Goal: Task Accomplishment & Management: Use online tool/utility

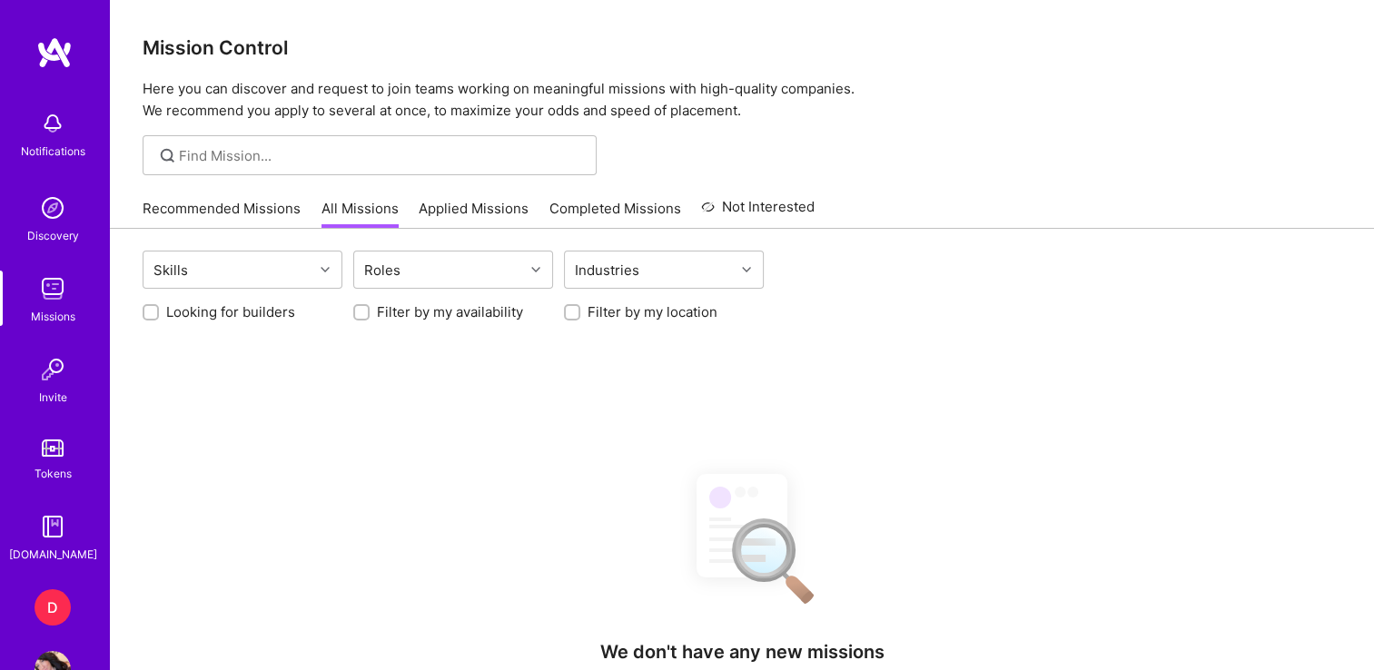
click at [34, 623] on link "D Dazn: Internal Contractors - Community Managers, Product Manager" at bounding box center [52, 608] width 45 height 36
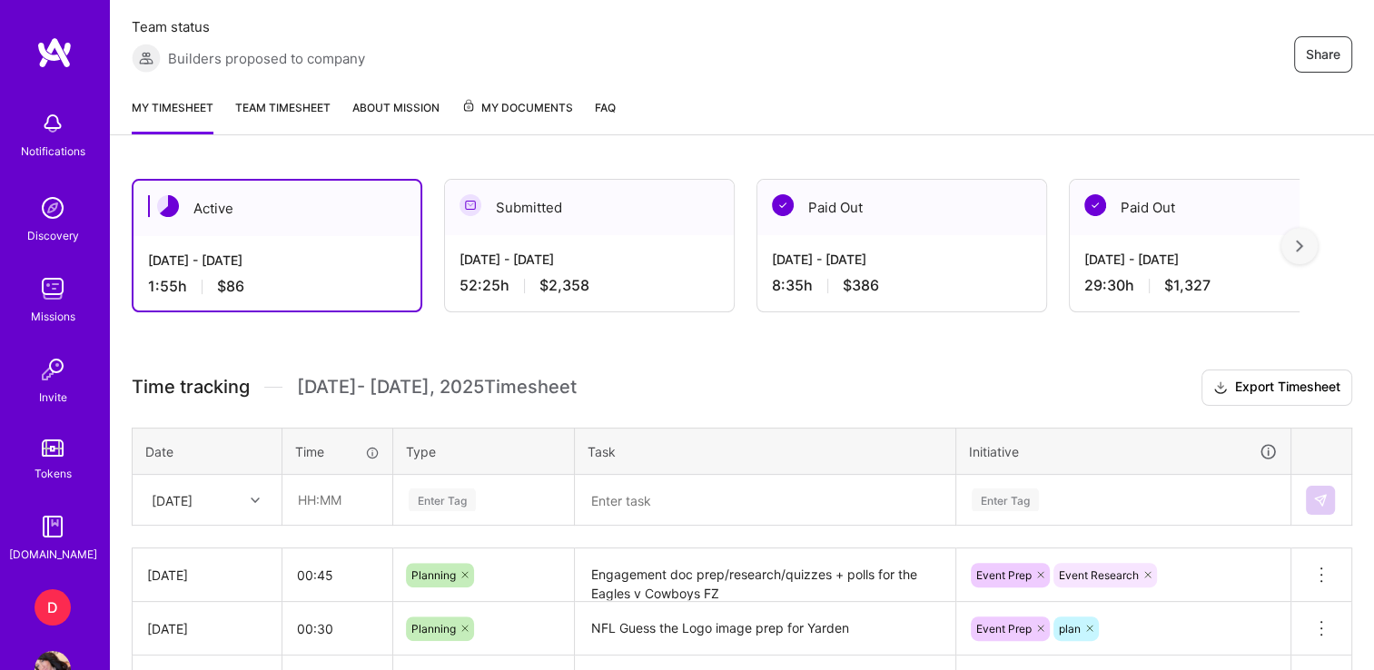
scroll to position [336, 0]
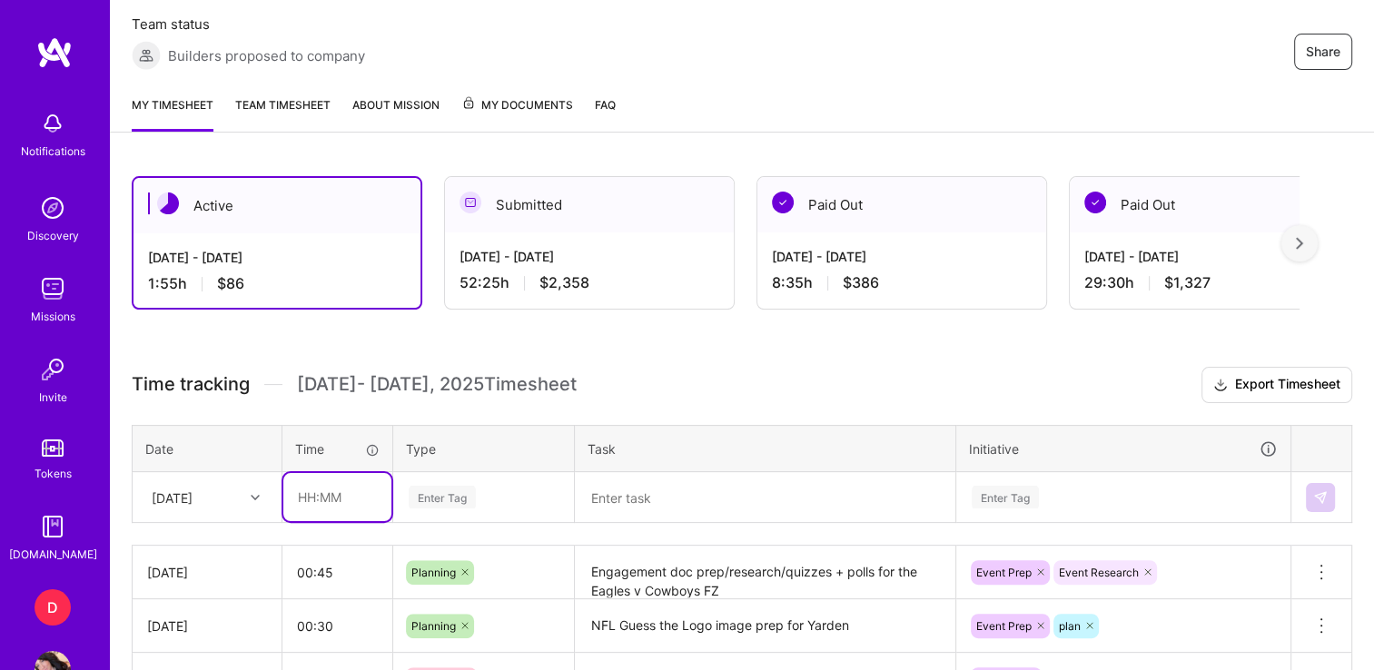
click at [315, 479] on input "text" at bounding box center [337, 497] width 108 height 48
type input "06:00"
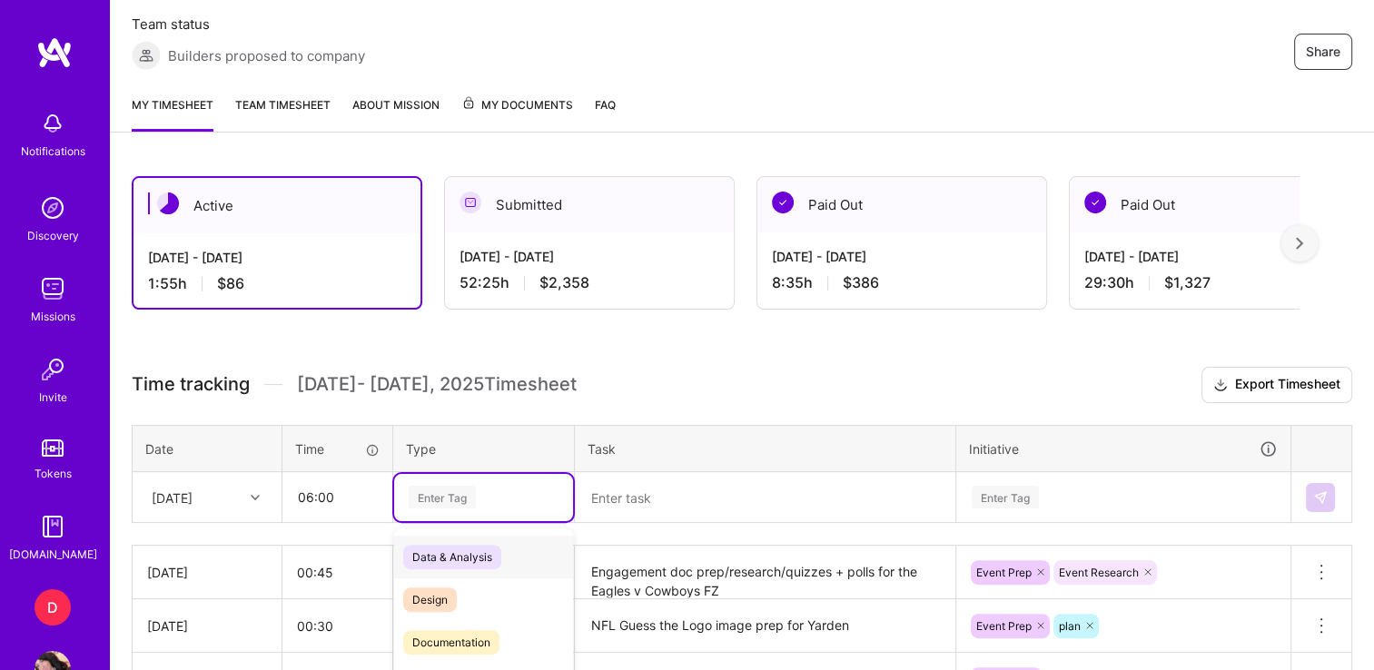
scroll to position [471, 0]
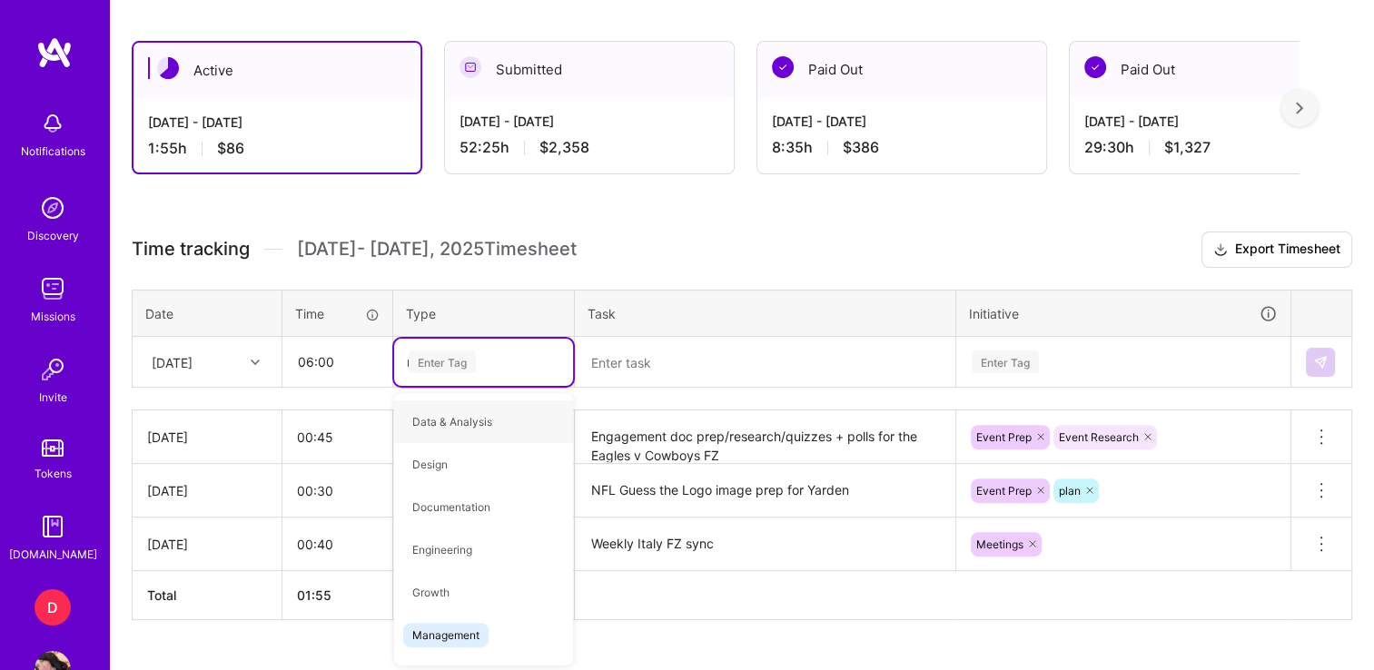
type input "man"
click at [457, 420] on span "Management" at bounding box center [445, 422] width 85 height 25
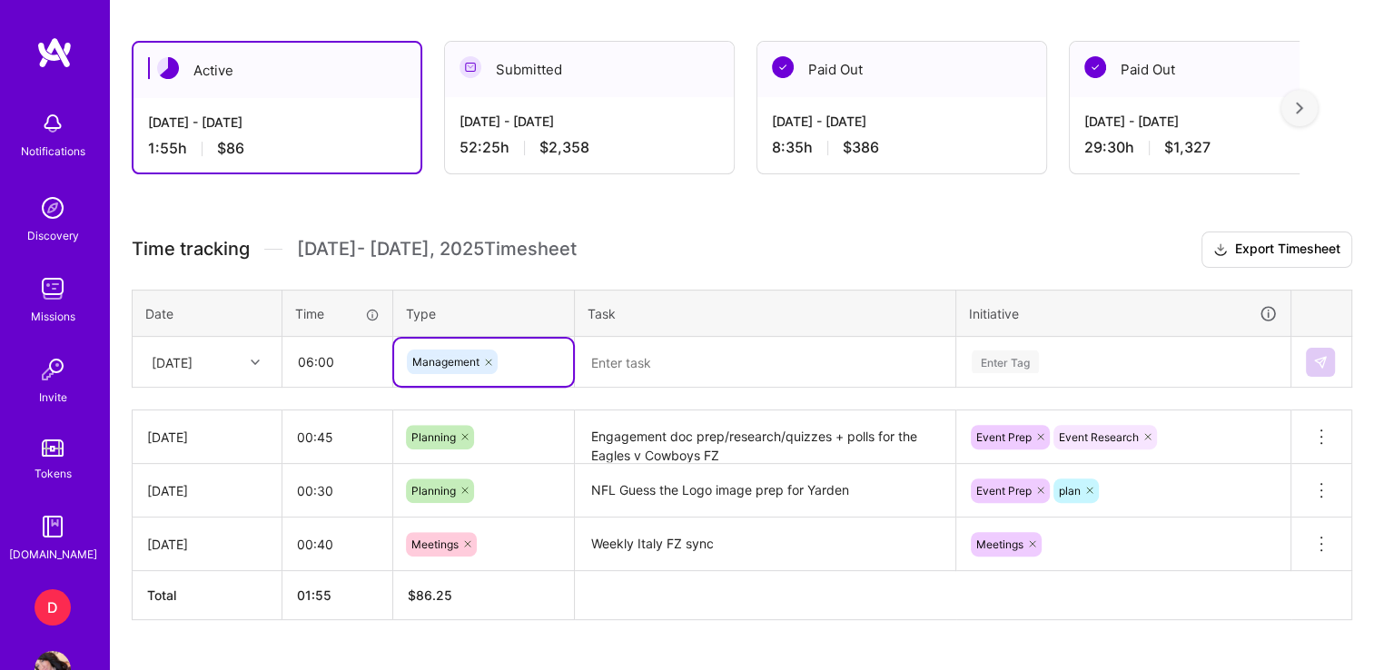
click at [643, 366] on textarea at bounding box center [765, 362] width 377 height 47
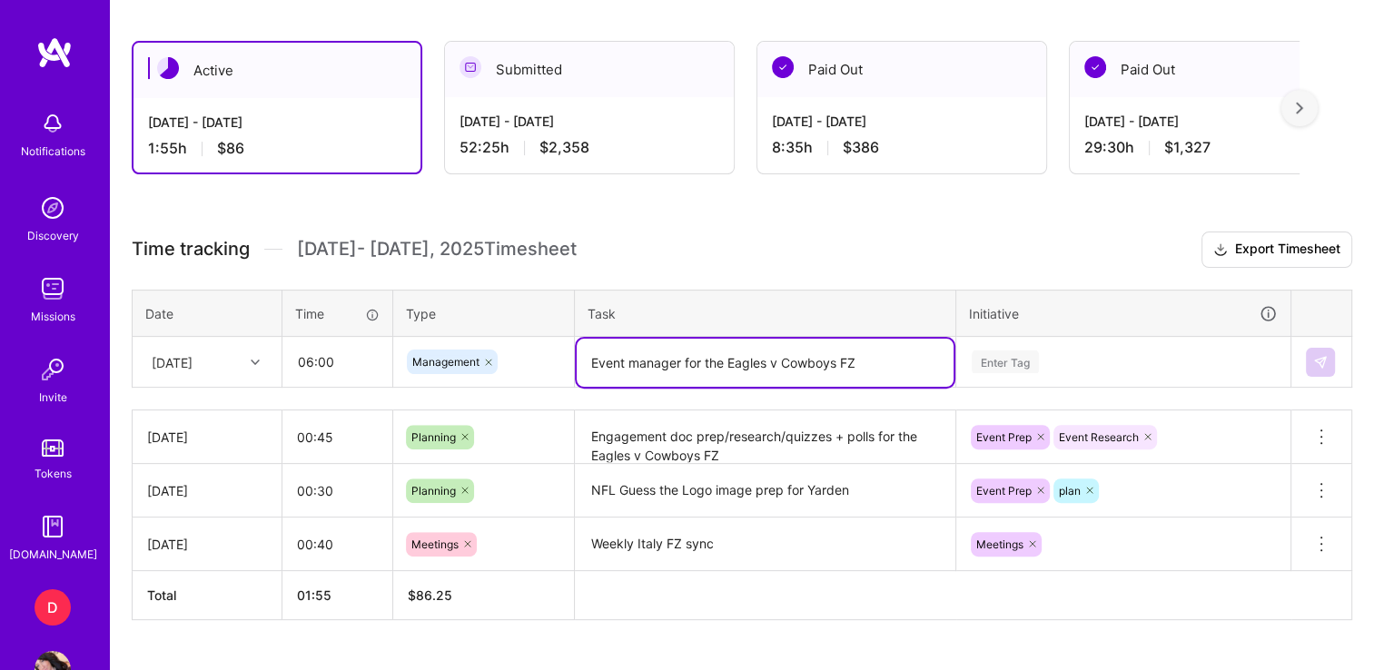
type textarea "Event manager for the Eagles v Cowboys FZ"
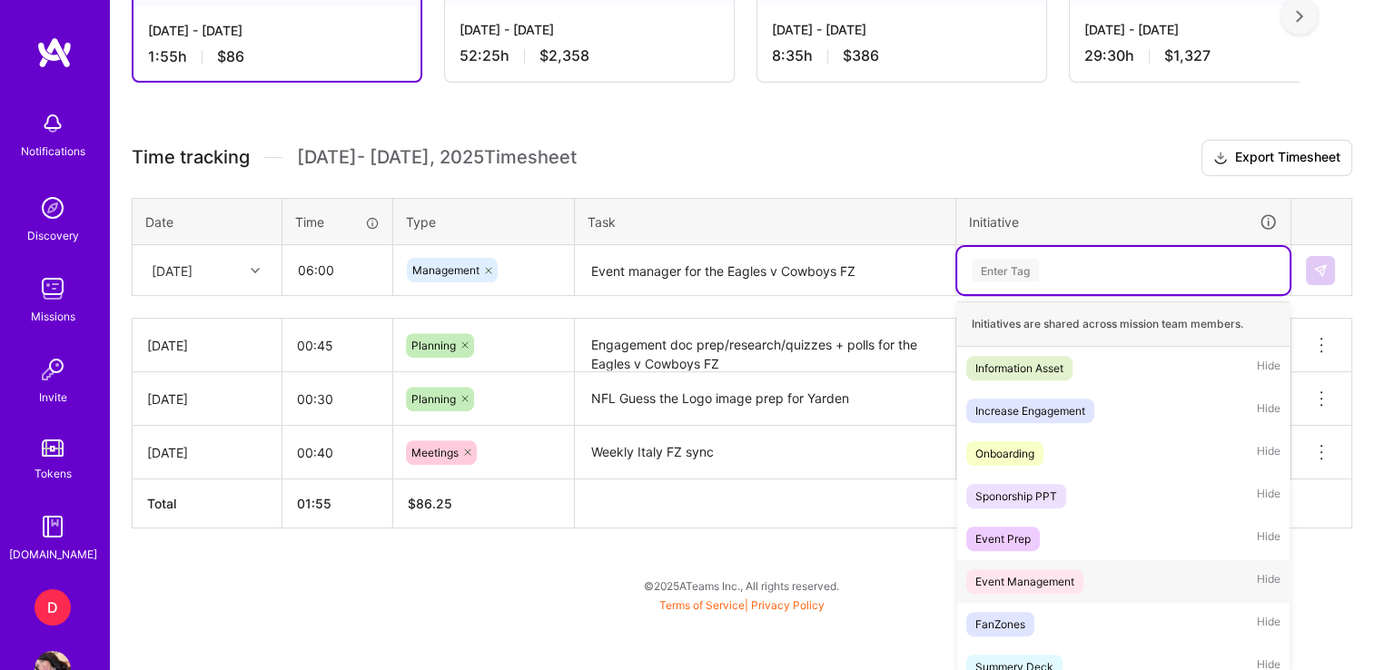
click at [991, 576] on div "Event Management" at bounding box center [1025, 581] width 99 height 19
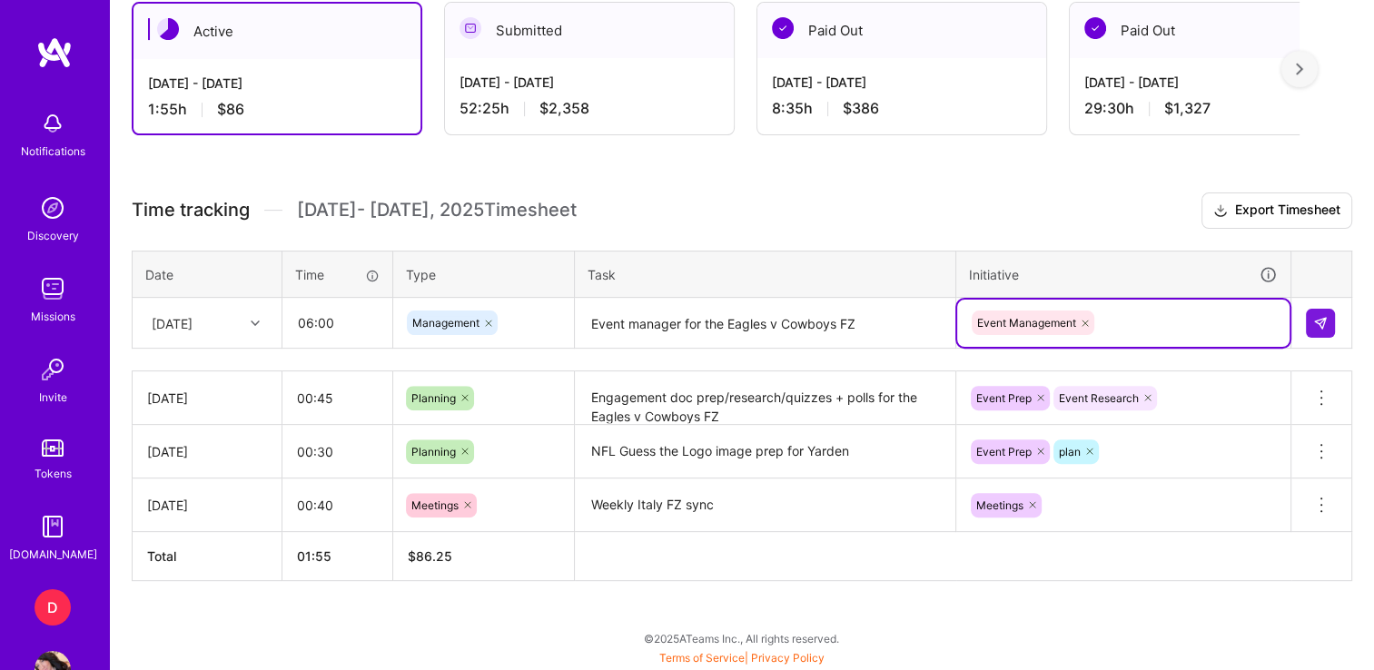
scroll to position [506, 0]
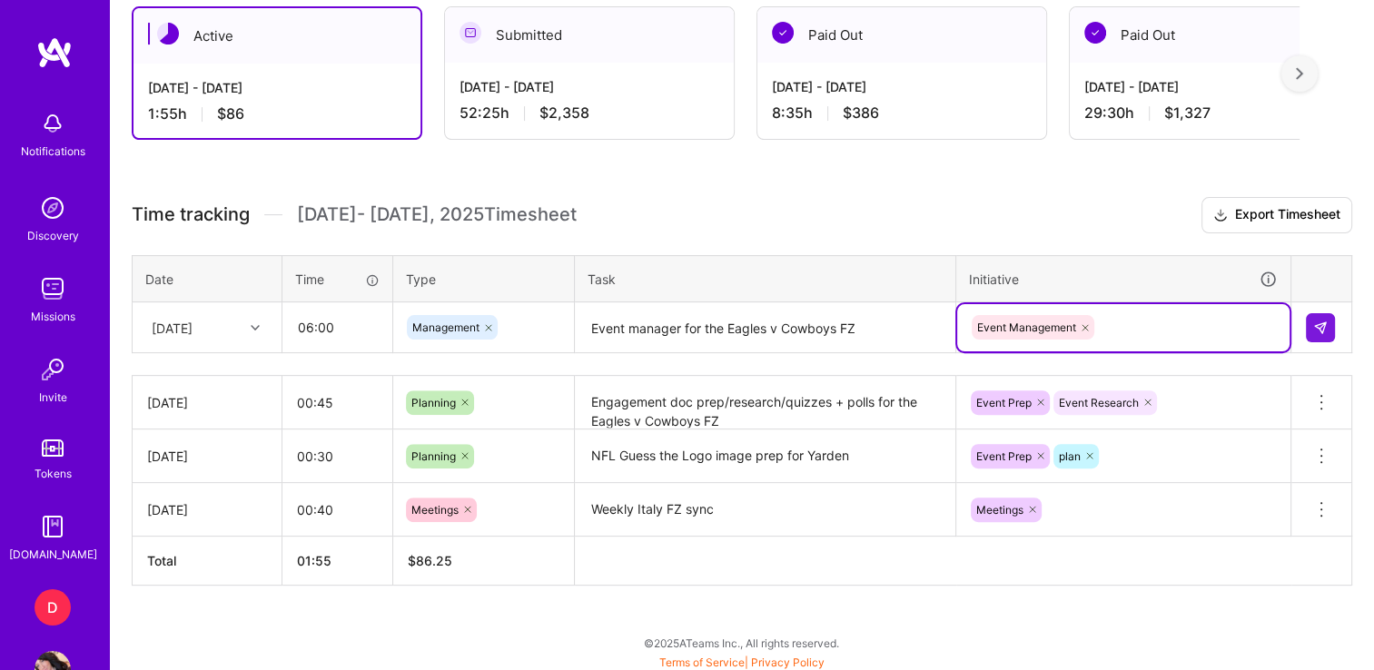
click at [1123, 322] on div "option Event Management, selected. Select is focused ,type to refine list, pres…" at bounding box center [1123, 327] width 332 height 47
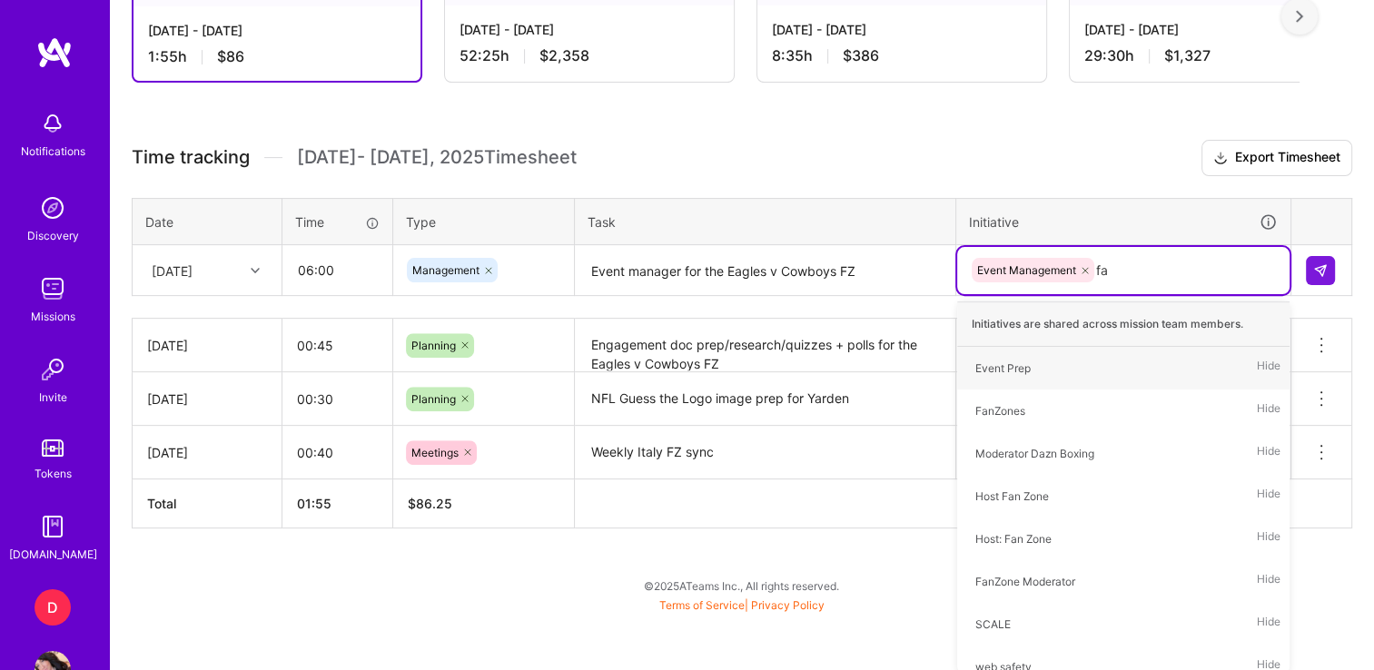
type input "fan"
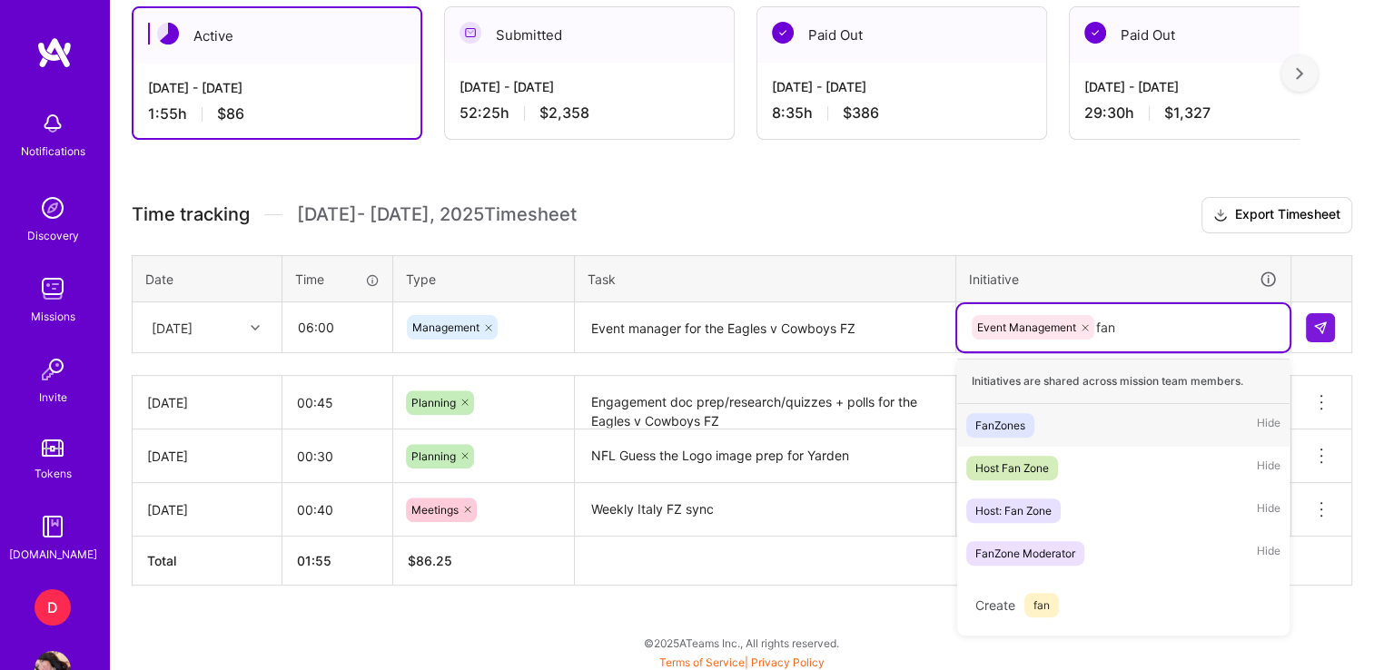
click at [1030, 415] on span "FanZones" at bounding box center [1001, 425] width 68 height 25
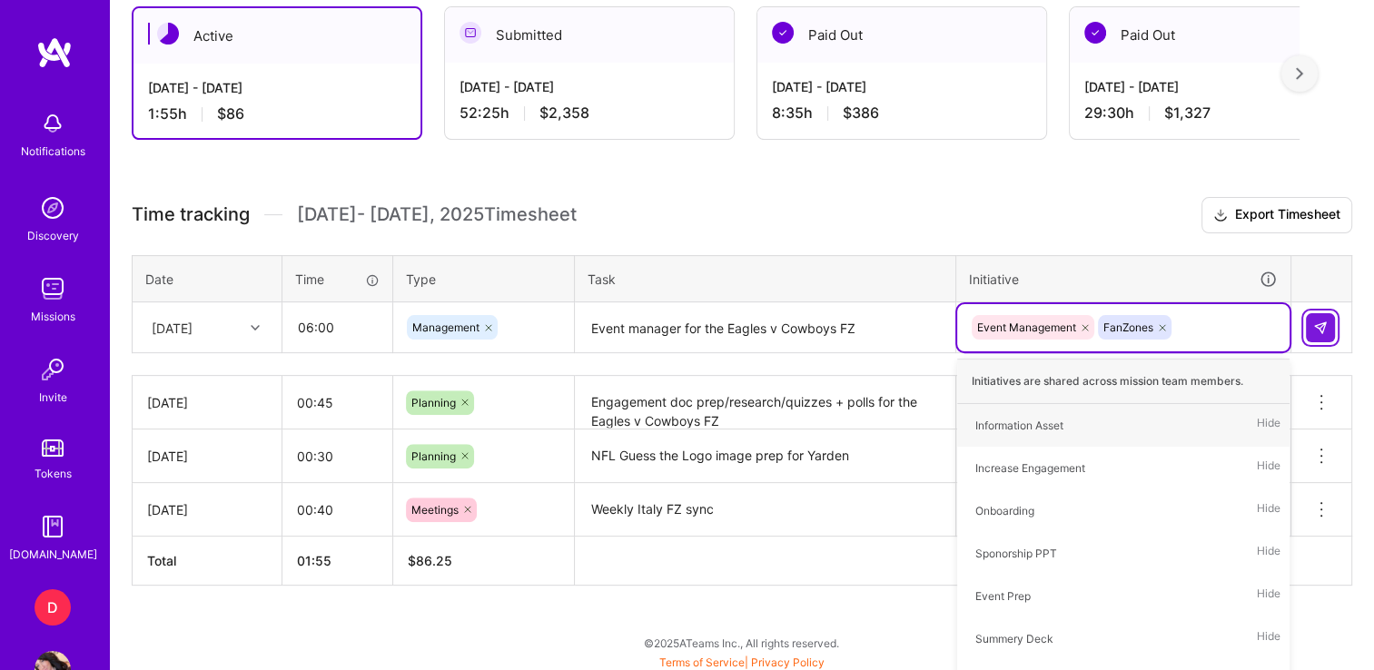
click at [1333, 262] on table "Date Time Type Task Initiative [DATE] 06:00 Management Event manager for the Ea…" at bounding box center [742, 304] width 1221 height 99
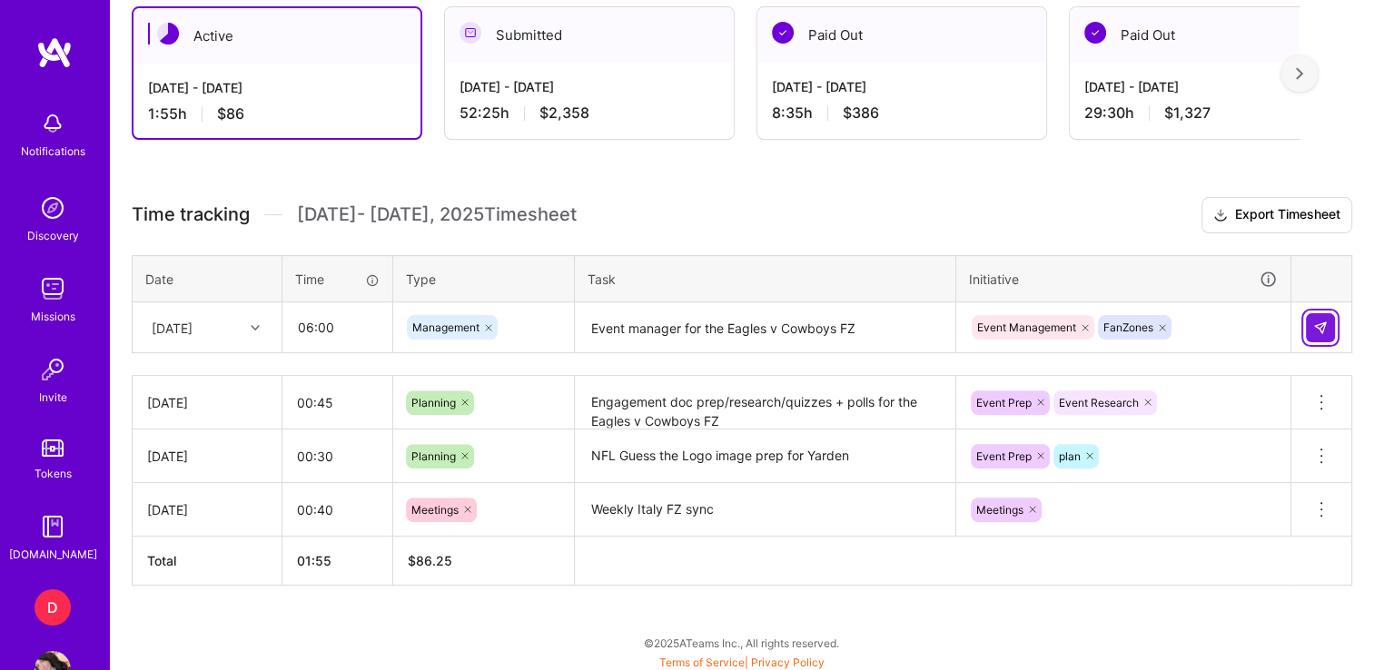
click at [1327, 321] on img at bounding box center [1321, 328] width 15 height 15
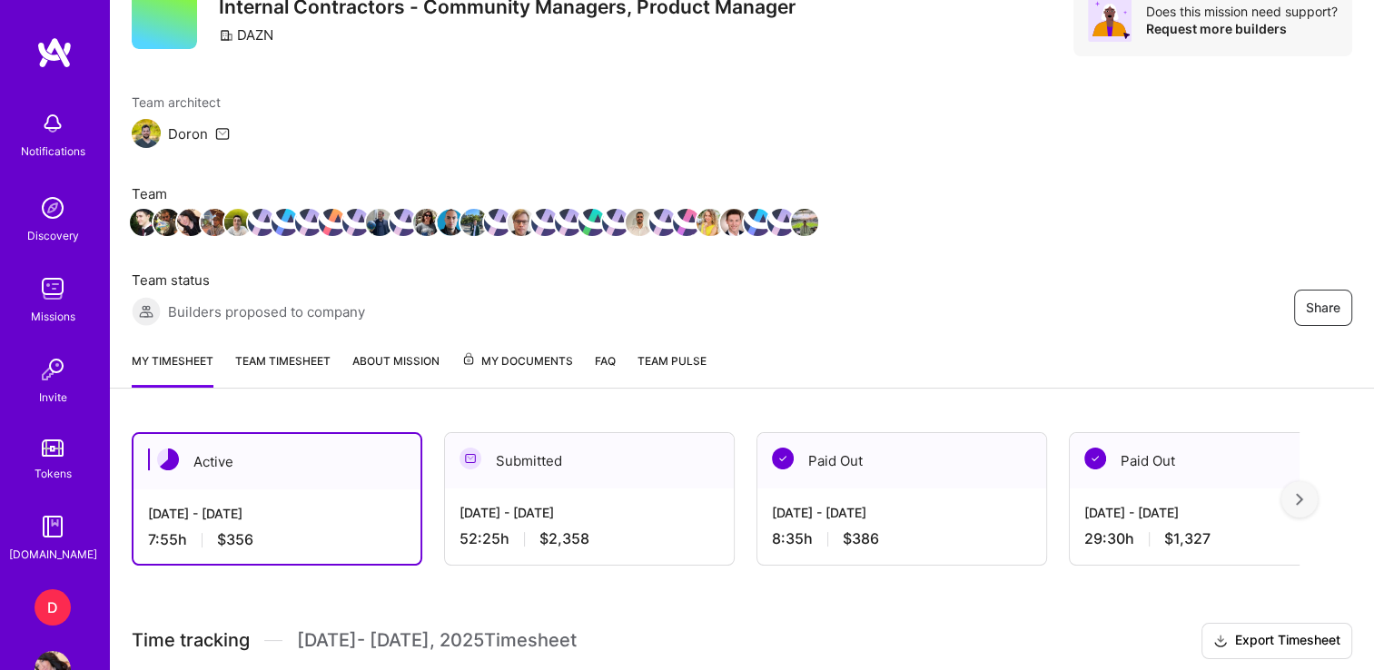
scroll to position [0, 0]
